Goal: Find specific page/section: Find specific page/section

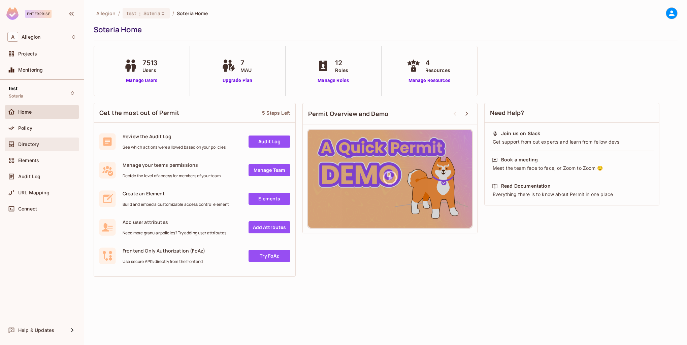
click at [35, 143] on span "Directory" at bounding box center [28, 144] width 21 height 5
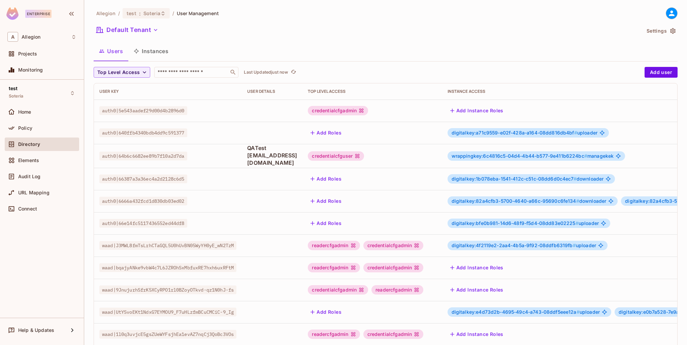
scroll to position [130, 0]
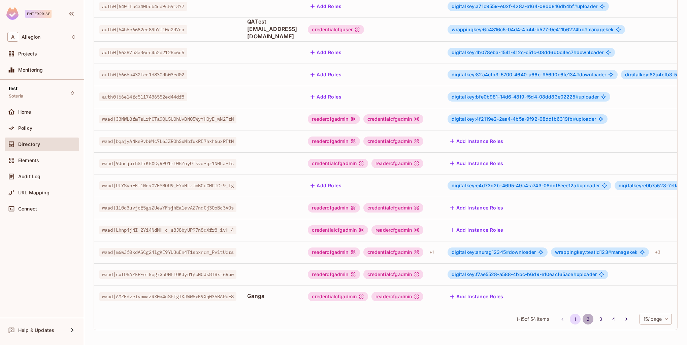
click at [582, 317] on button "2" at bounding box center [587, 319] width 11 height 11
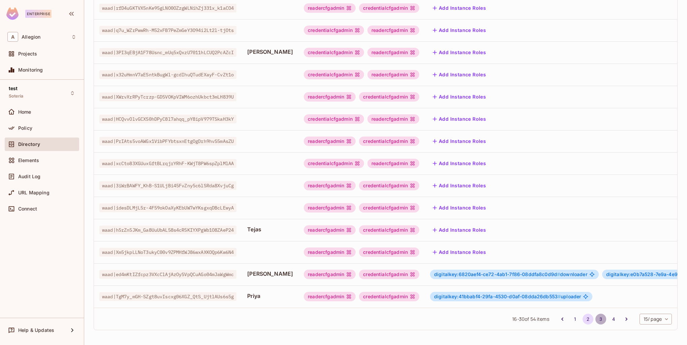
click at [595, 321] on button "3" at bounding box center [600, 319] width 11 height 11
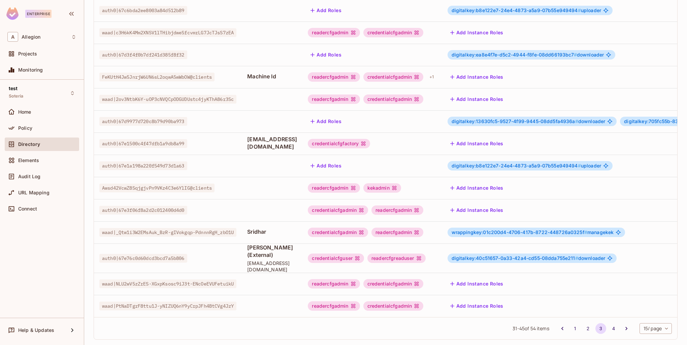
click at [518, 230] on span "wrappingkey:01c200d4-4706-417b-8722-448726a0325f #" at bounding box center [519, 233] width 136 height 6
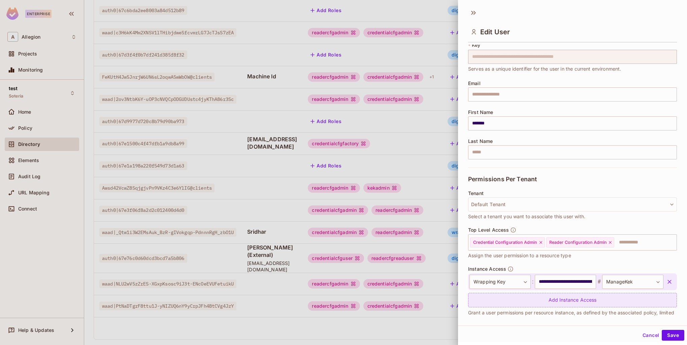
scroll to position [32, 0]
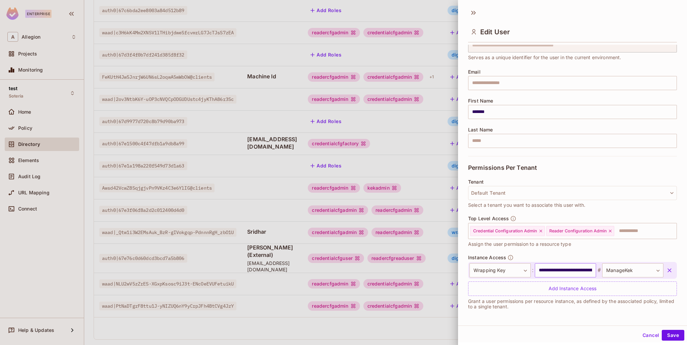
click at [535, 270] on input "**********" at bounding box center [565, 271] width 61 height 14
drag, startPoint x: 534, startPoint y: 268, endPoint x: 590, endPoint y: 271, distance: 56.3
click at [590, 271] on div "**********" at bounding box center [566, 271] width 194 height 14
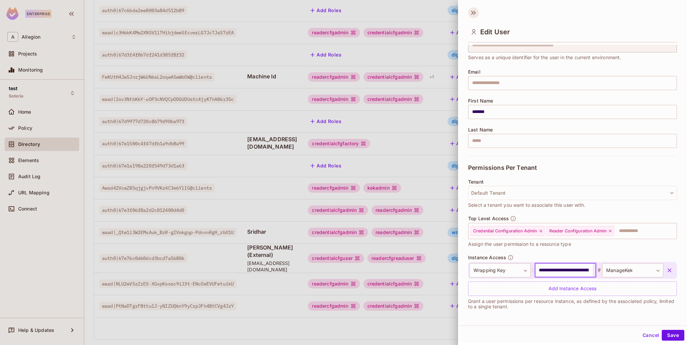
click at [475, 16] on icon at bounding box center [473, 12] width 11 height 11
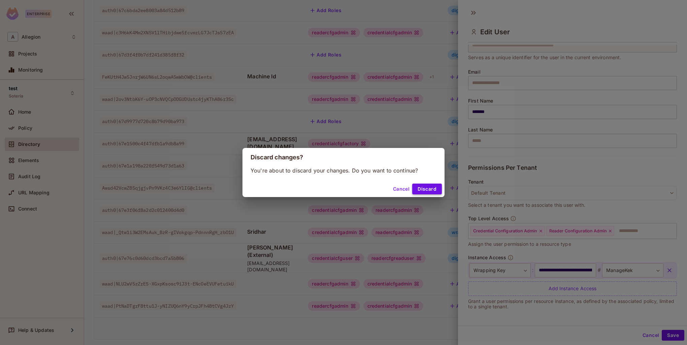
click at [423, 184] on button "Discard" at bounding box center [427, 189] width 30 height 11
